Goal: Navigation & Orientation: Find specific page/section

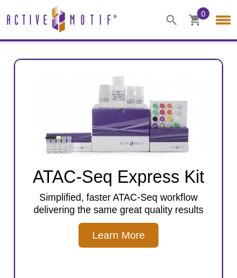
select select "[GEOGRAPHIC_DATA]"
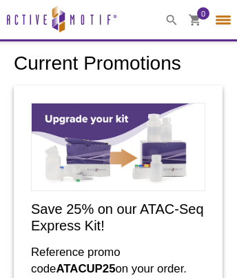
select select "[GEOGRAPHIC_DATA]"
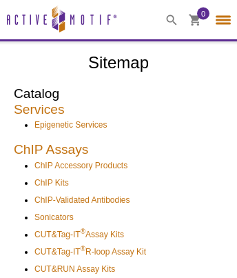
select select "[GEOGRAPHIC_DATA]"
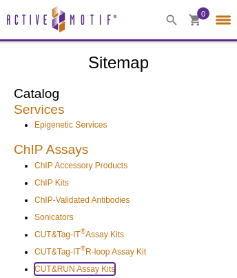
click at [76, 268] on link "CUT&RUN Assay Kits" at bounding box center [74, 268] width 81 height 12
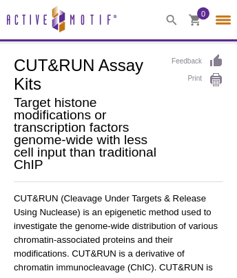
select select "[GEOGRAPHIC_DATA]"
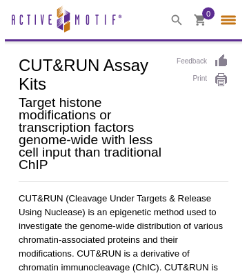
scroll to position [457, 0]
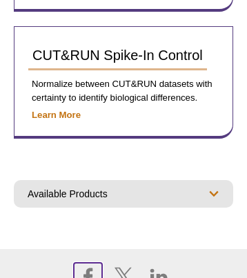
click at [87, 268] on icon at bounding box center [87, 276] width 9 height 17
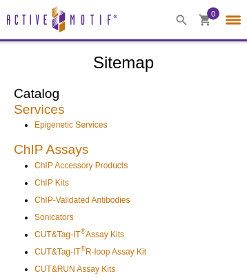
select select "[GEOGRAPHIC_DATA]"
